Goal: Ask a question

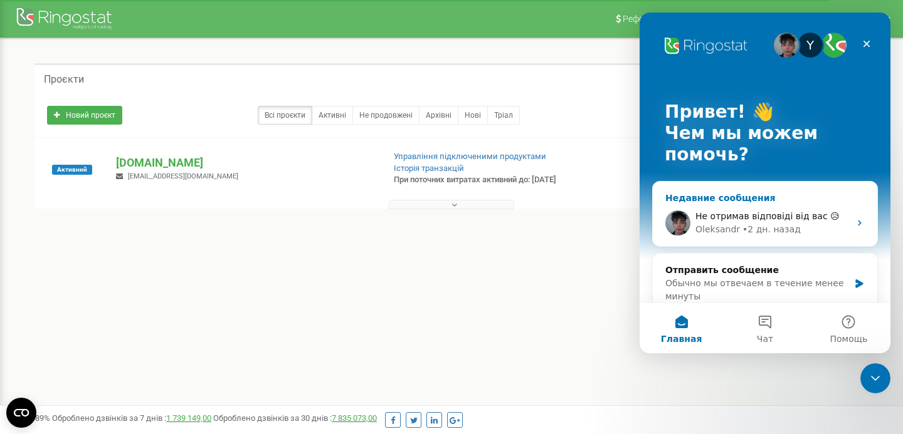
click at [771, 218] on span "Не отримав відповіді від вас 😥" at bounding box center [767, 216] width 144 height 10
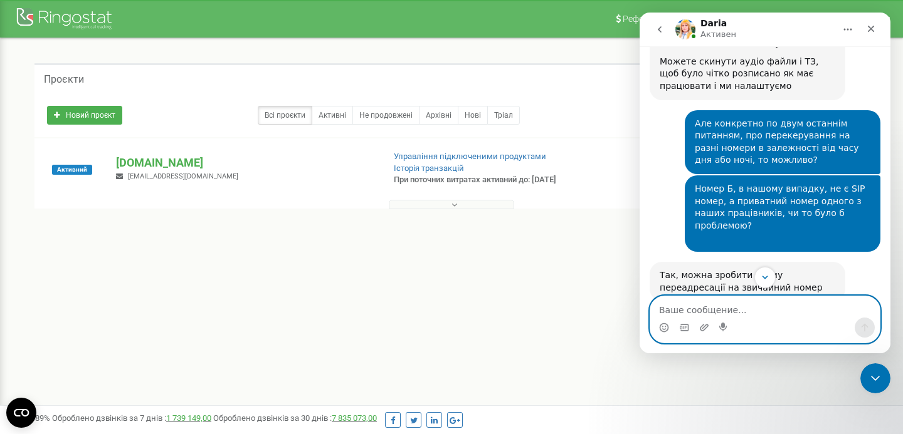
scroll to position [318, 0]
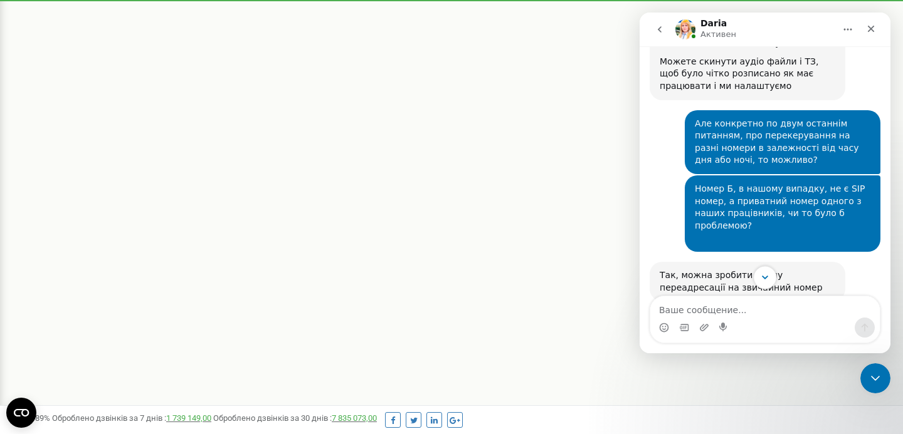
click at [759, 273] on icon "Scroll to bottom" at bounding box center [764, 277] width 11 height 11
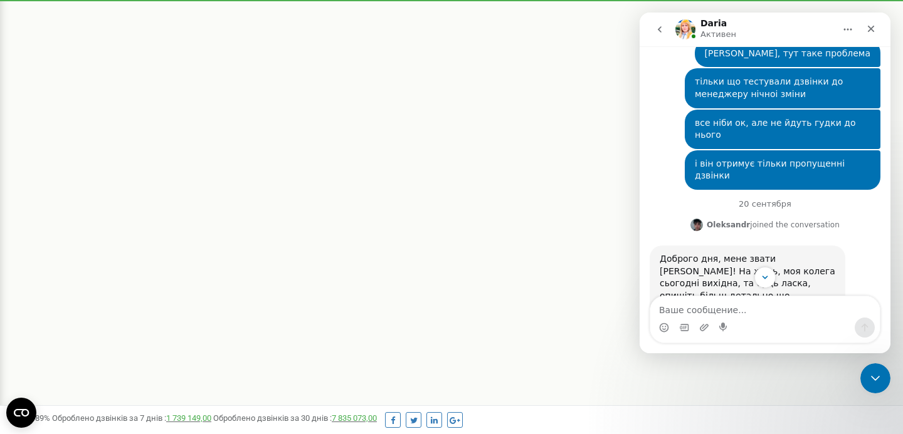
scroll to position [7287, 0]
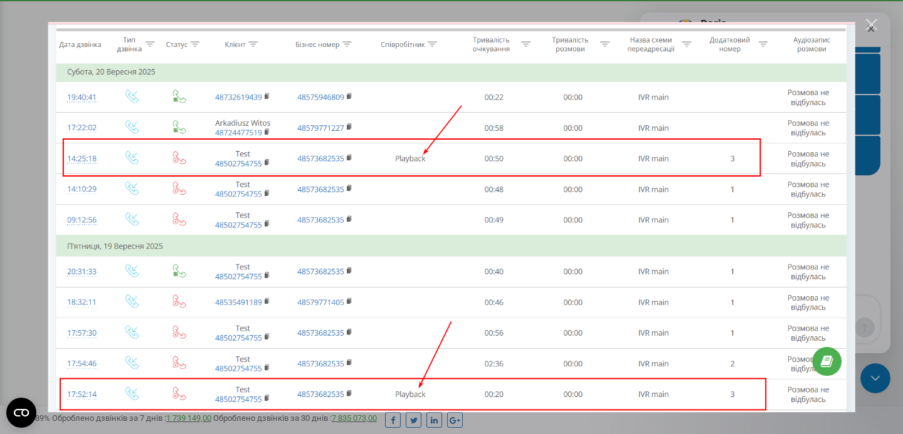
scroll to position [0, 0]
click at [785, 180] on img "Закрыть" at bounding box center [451, 217] width 807 height 391
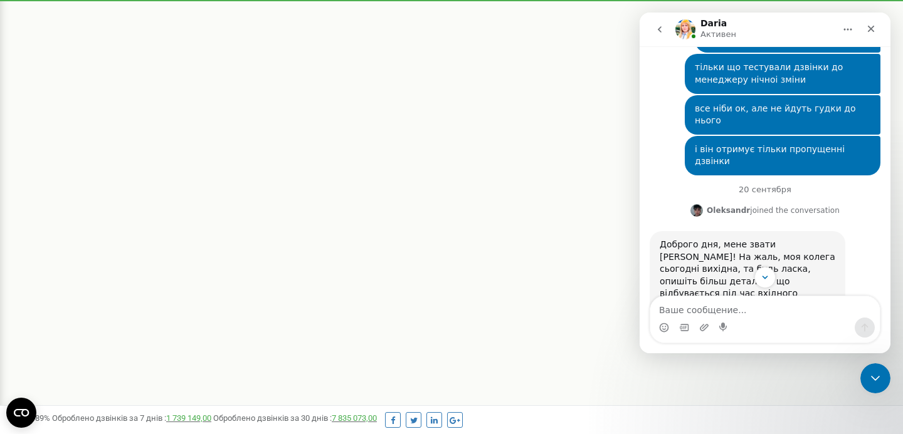
scroll to position [7354, 0]
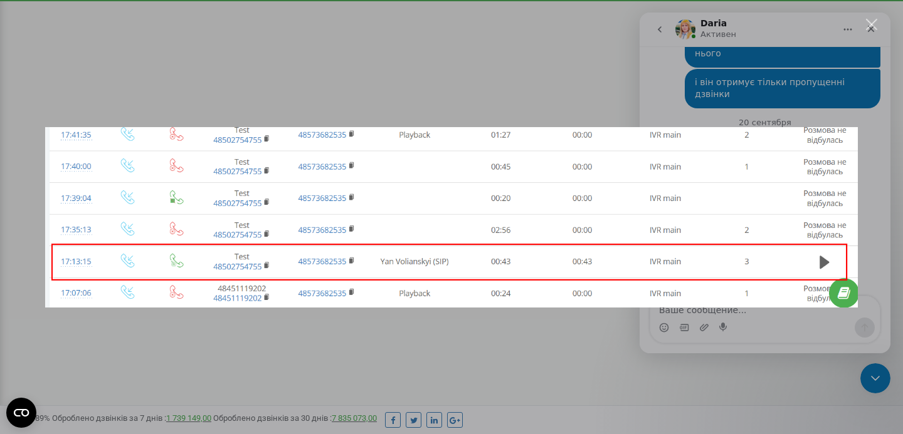
click at [867, 179] on div "Мессенджер Intercom" at bounding box center [451, 217] width 903 height 434
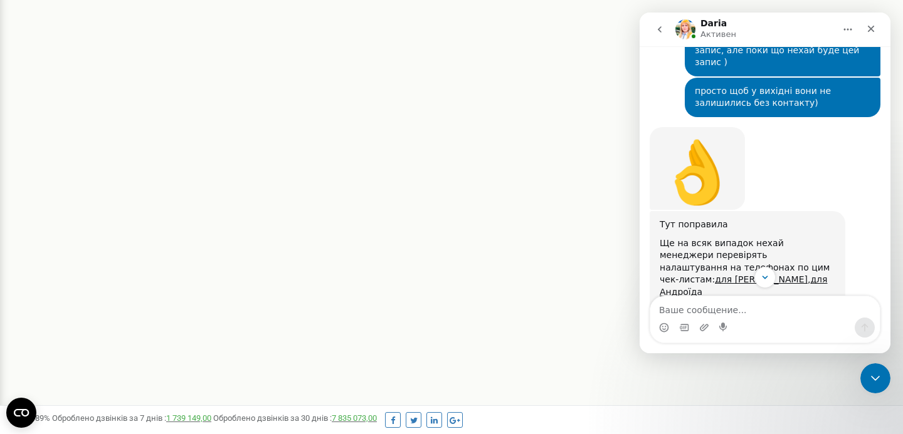
scroll to position [6953, 0]
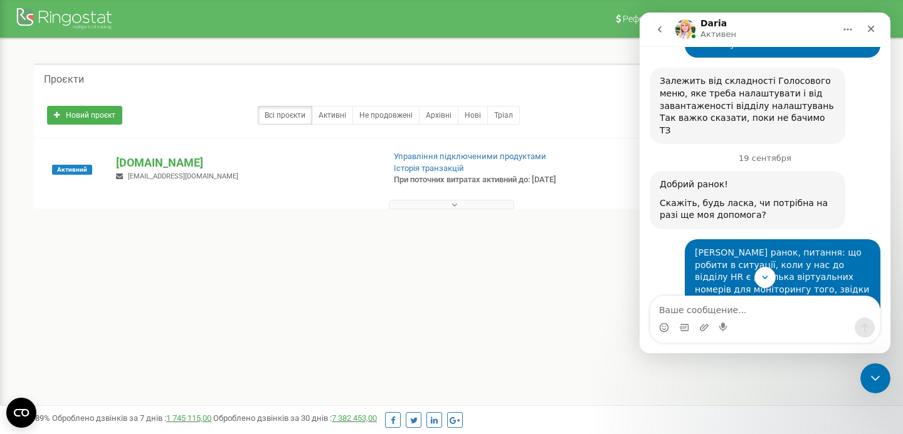
scroll to position [1297, 0]
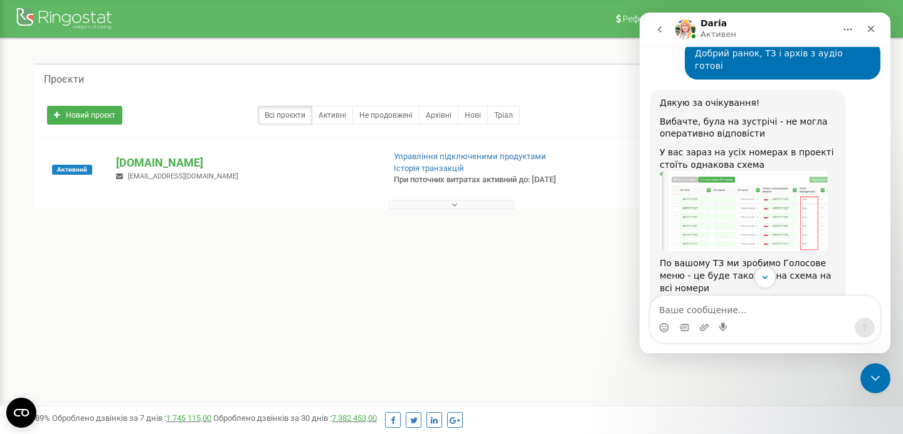
click at [725, 171] on img "Daria говорит…" at bounding box center [744, 211] width 168 height 80
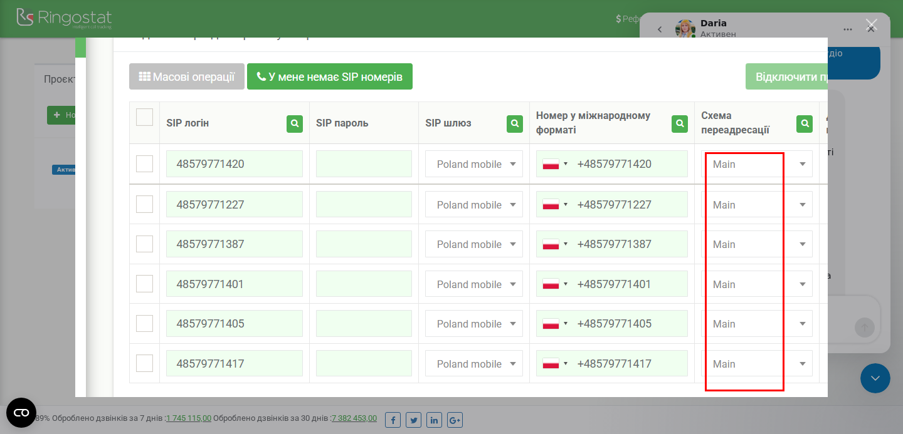
scroll to position [0, 0]
click at [873, 152] on div "Мессенджер Intercom" at bounding box center [451, 217] width 903 height 434
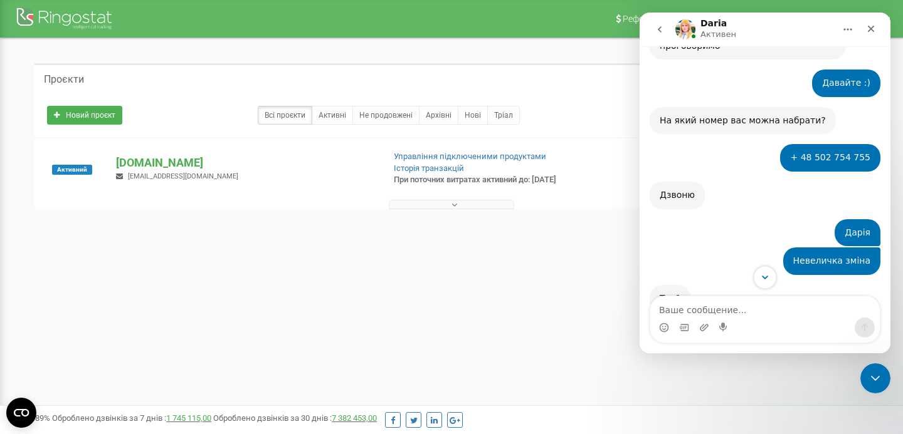
click at [764, 271] on button "Scroll to bottom" at bounding box center [764, 277] width 23 height 23
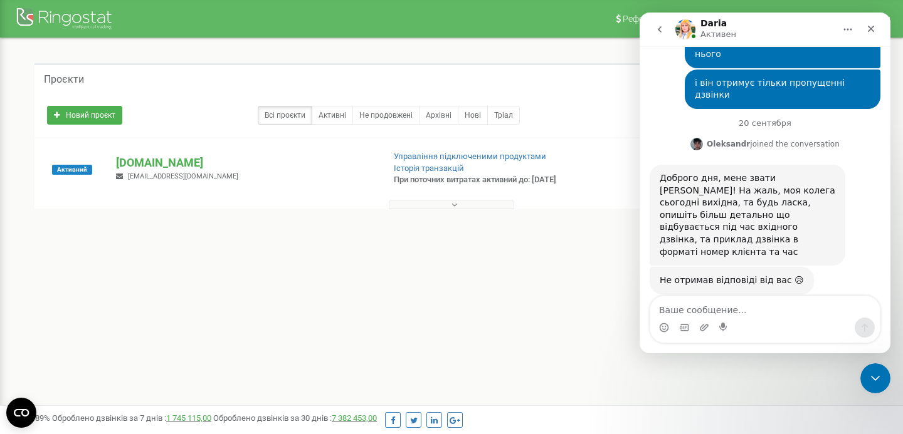
scroll to position [7354, 0]
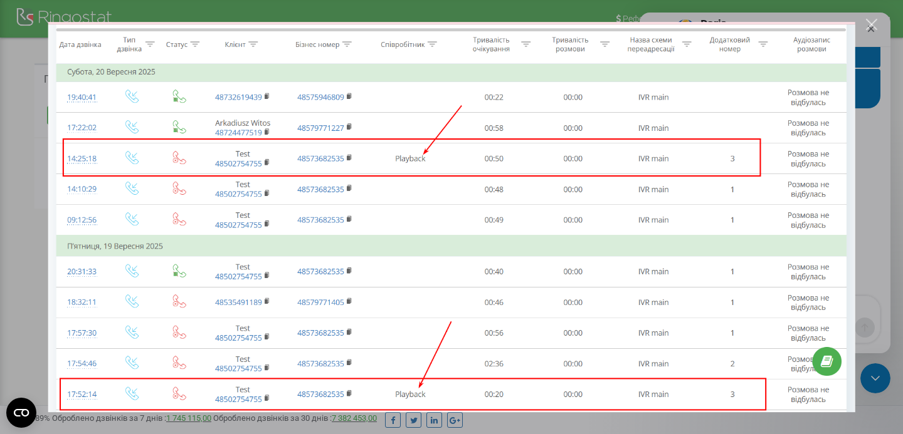
scroll to position [0, 0]
click at [861, 122] on div "Мессенджер Intercom" at bounding box center [451, 217] width 903 height 434
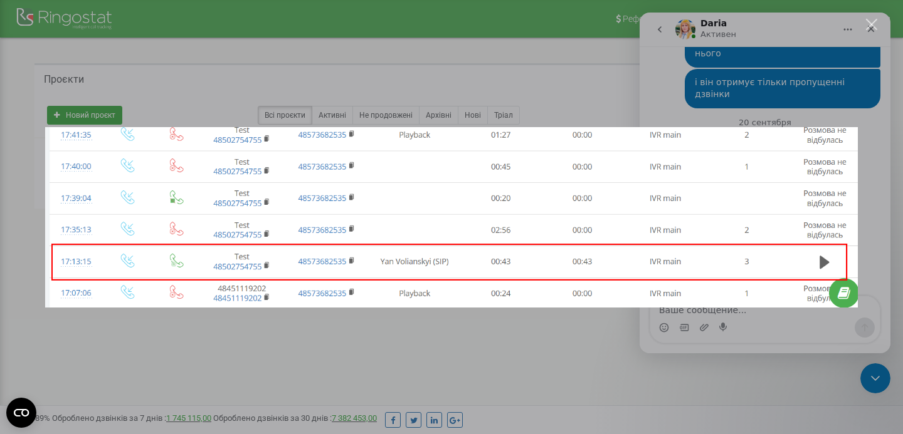
click at [868, 145] on div "Мессенджер Intercom" at bounding box center [451, 217] width 903 height 434
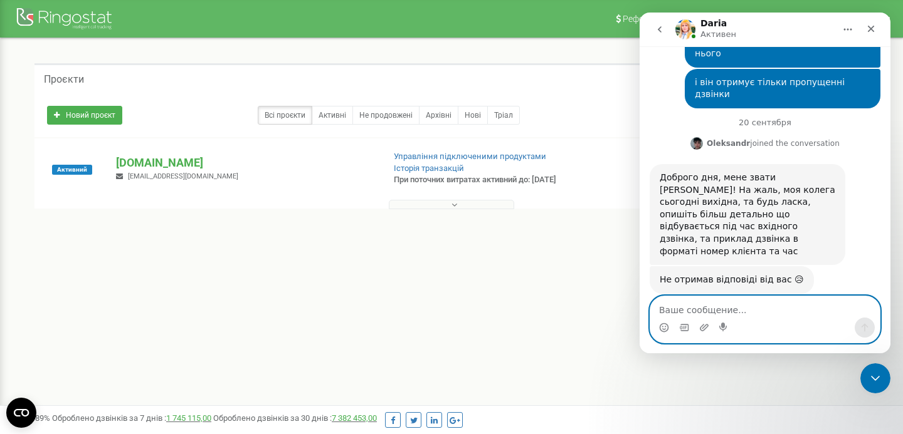
click at [717, 317] on textarea "Ваше сообщение..." at bounding box center [764, 307] width 229 height 21
type textarea "s"
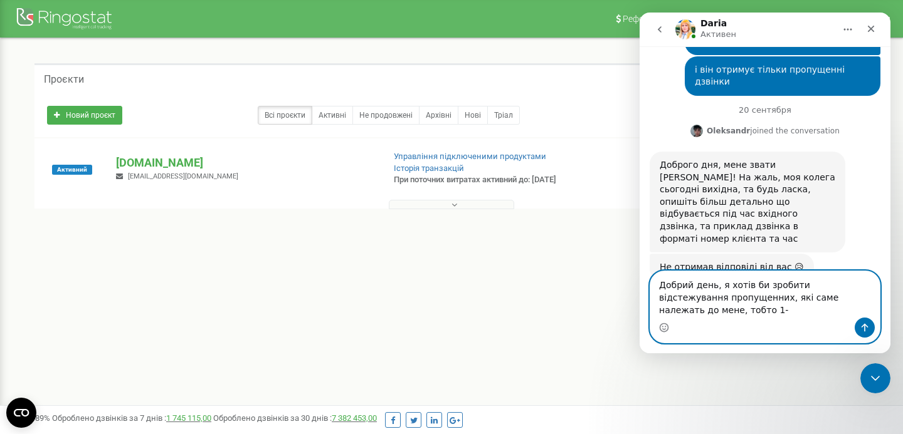
scroll to position [7379, 0]
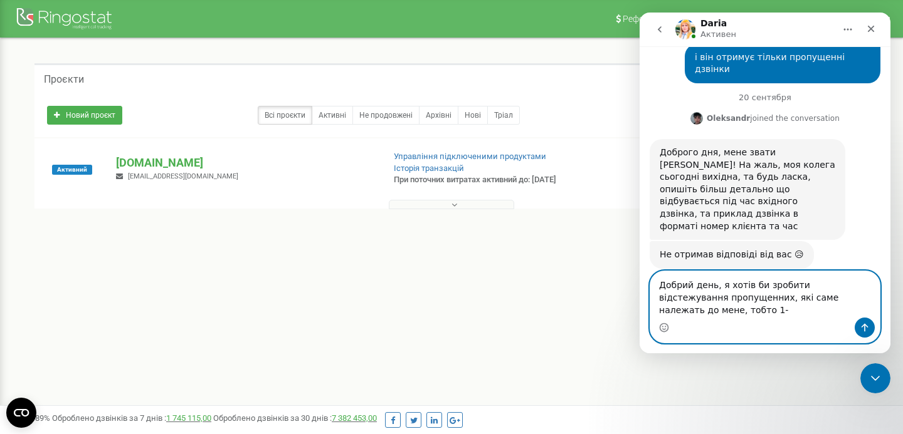
type textarea "Добрий день, я хотів би зробити відстежування пропущенних, які саме належать до…"
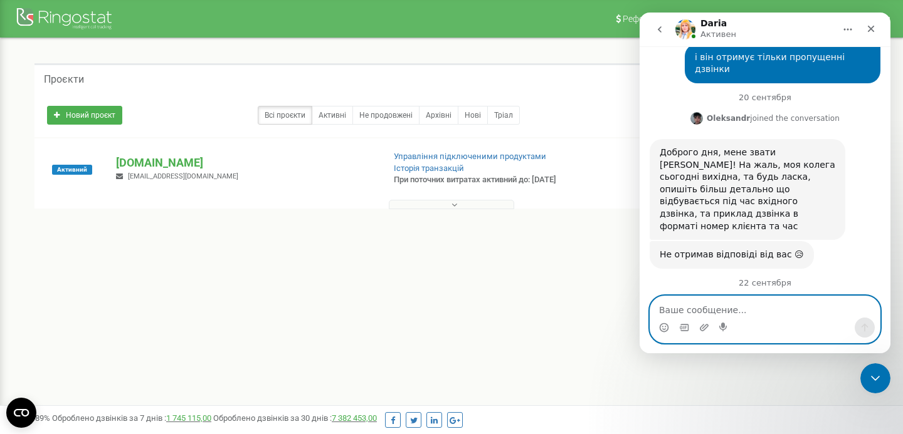
scroll to position [7416, 0]
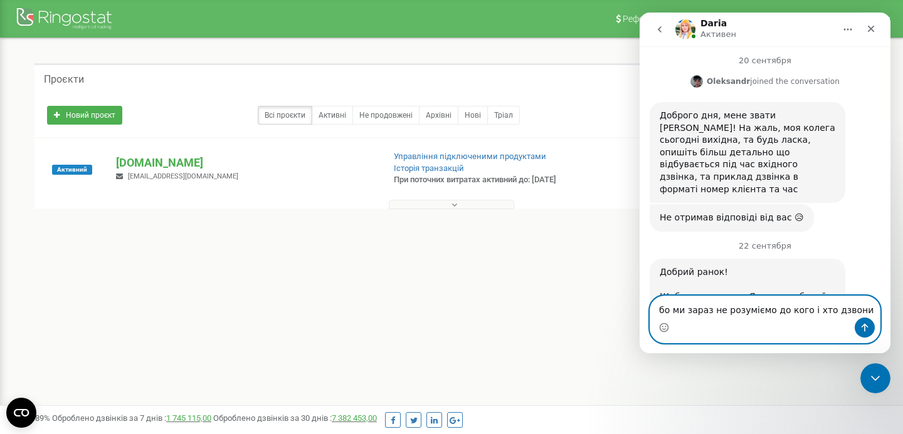
type textarea "бо ми зараз не розуміємо до кого і хто дзвонив"
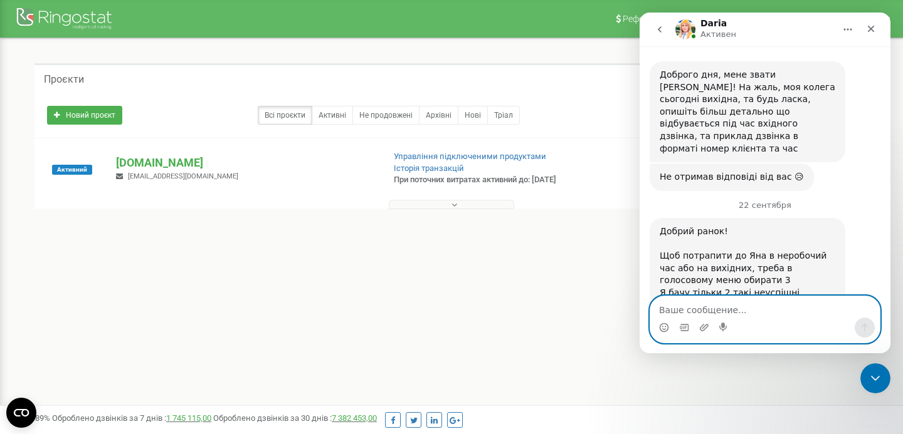
click at [756, 310] on textarea "Ваше сообщение..." at bounding box center [764, 307] width 229 height 21
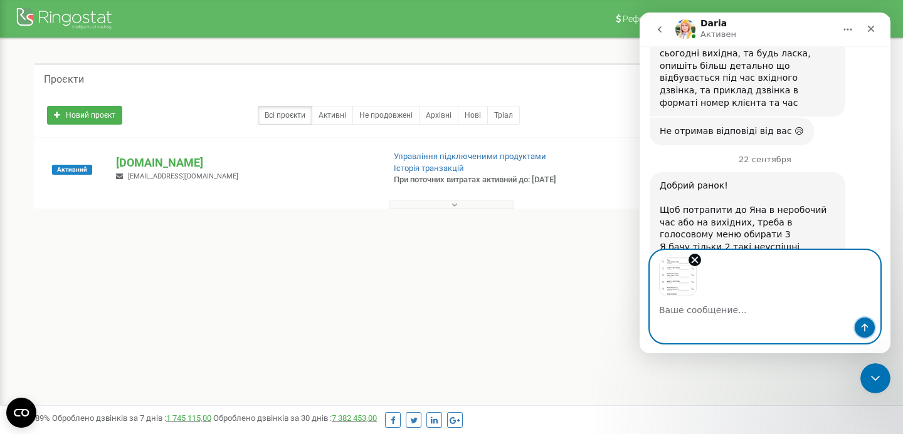
click at [862, 331] on icon "Отправить сообщение…" at bounding box center [865, 328] width 10 height 10
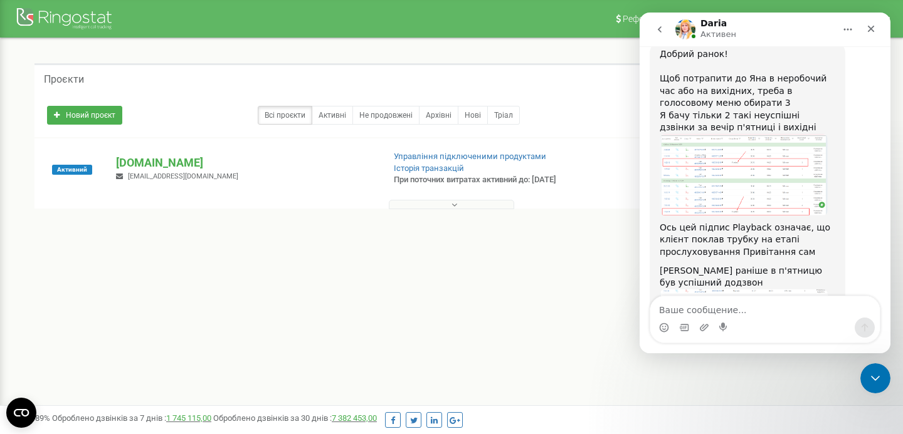
scroll to position [7642, 0]
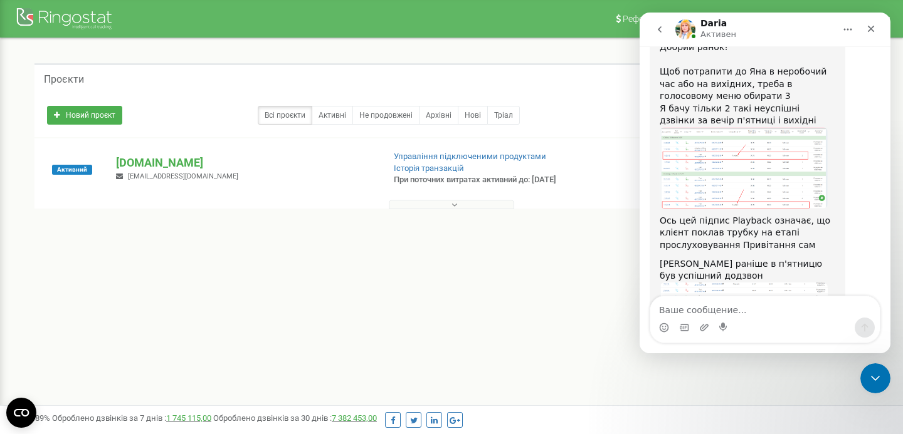
type textarea "і"
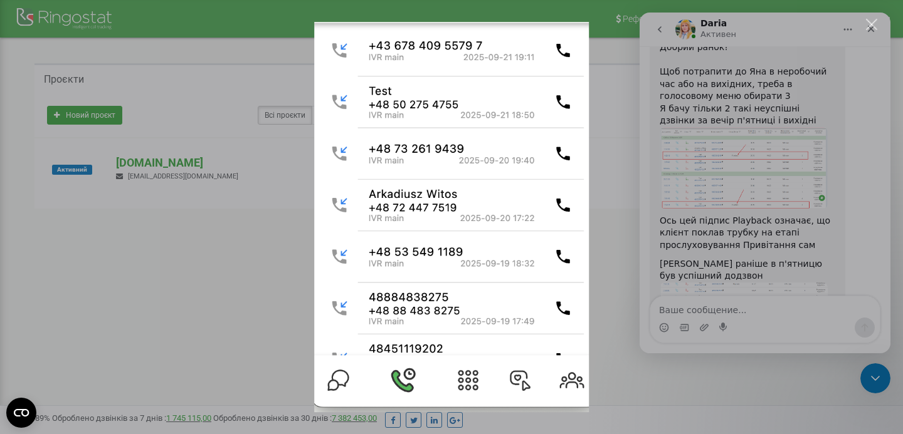
scroll to position [0, 0]
click at [818, 197] on div "Мессенджер Intercom" at bounding box center [451, 217] width 903 height 434
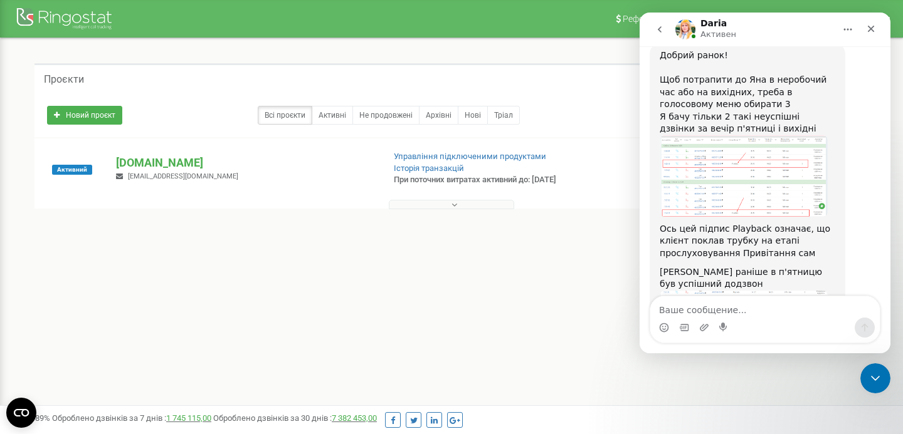
scroll to position [7642, 0]
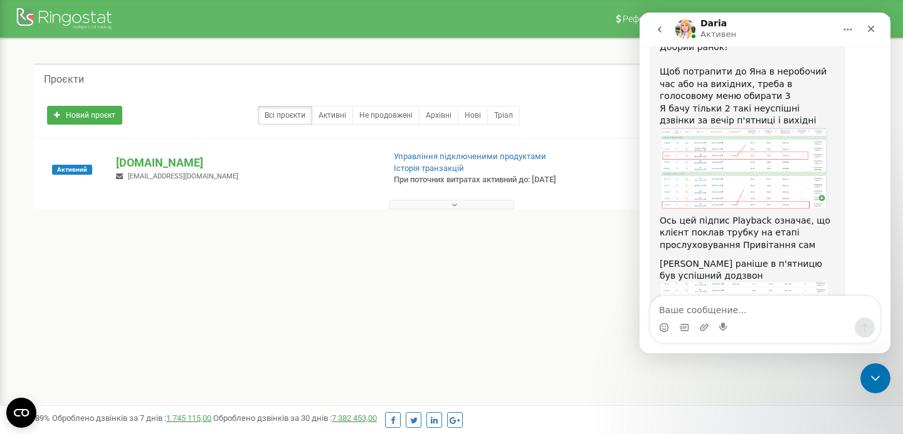
click at [688, 307] on textarea "Ваше сообщение..." at bounding box center [764, 307] width 229 height 21
type textarea "ми можемо підписати яку опцію вони вибирали"
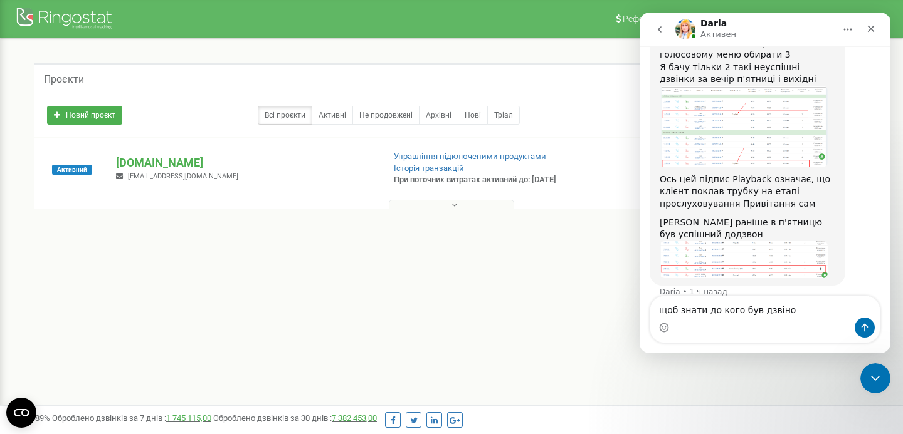
type textarea "щоб знати до кого був дзвінок"
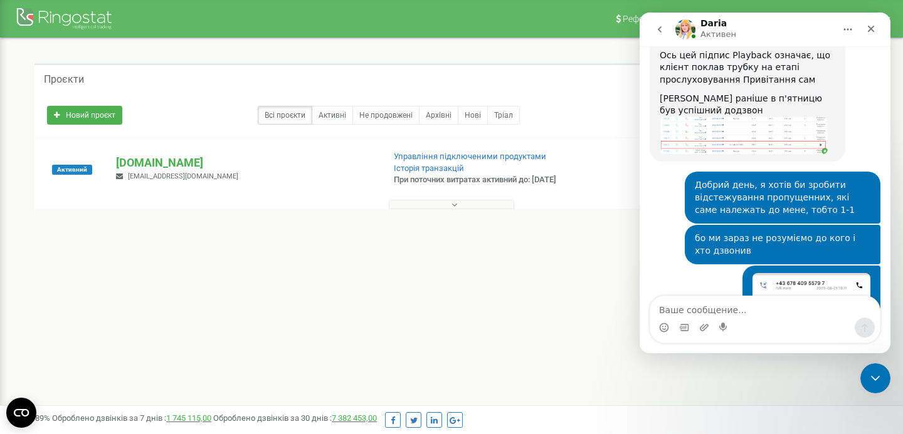
scroll to position [7816, 0]
